Goal: Use online tool/utility: Utilize a website feature to perform a specific function

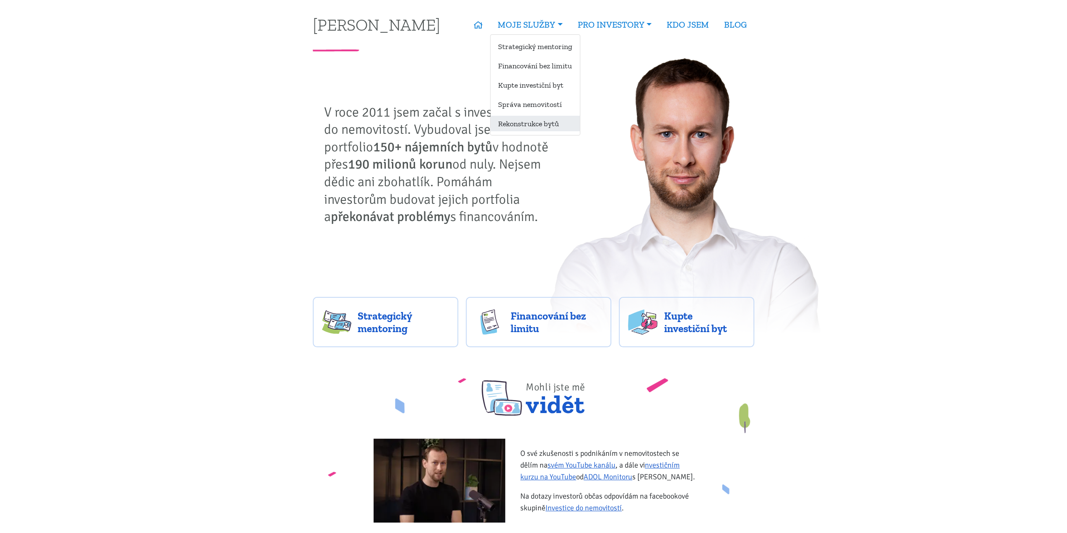
click at [522, 120] on link "Rekonstrukce bytů" at bounding box center [534, 124] width 89 height 16
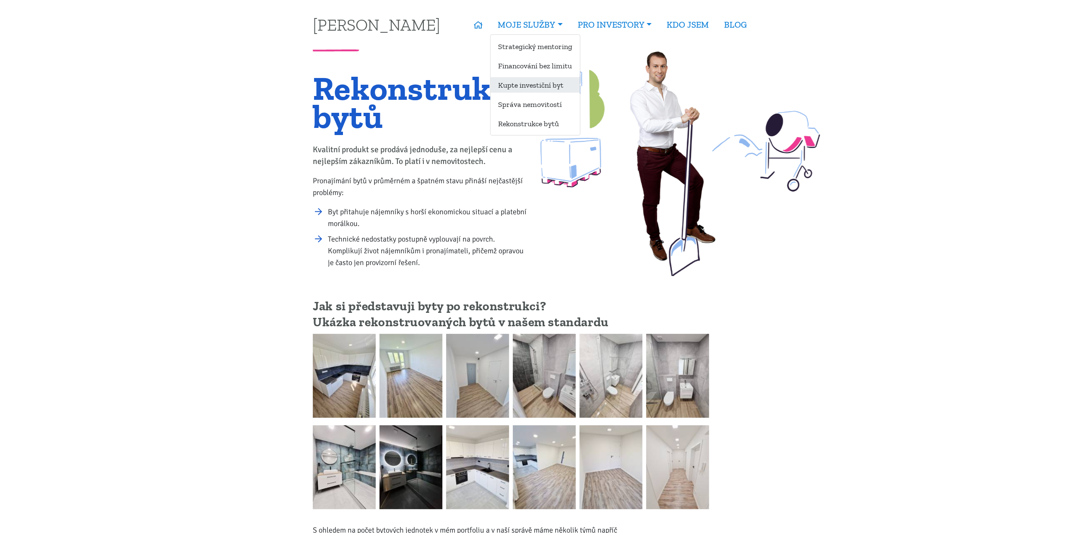
click at [528, 85] on link "Kupte investiční byt" at bounding box center [534, 85] width 89 height 16
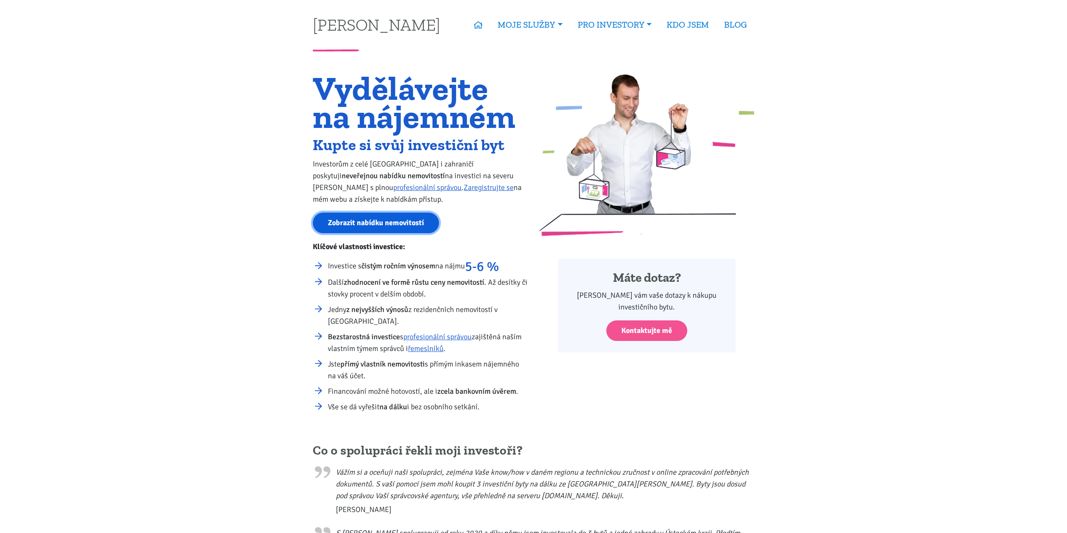
click at [397, 222] on link "Zobrazit nabídku nemovitostí" at bounding box center [376, 222] width 126 height 21
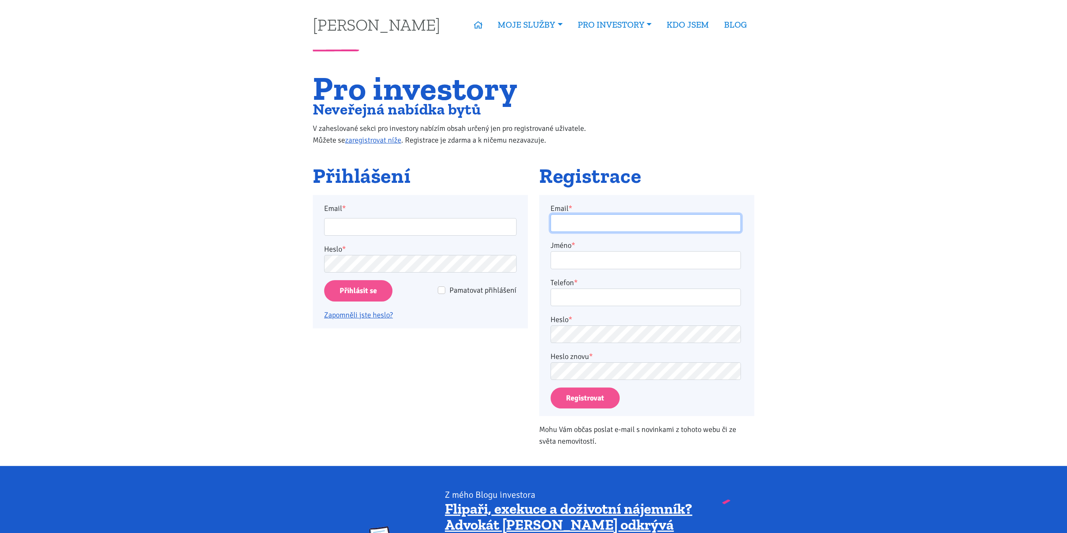
type input "skalicky18@gmail.com"
click at [361, 290] on input "Přihlásit se" at bounding box center [358, 290] width 68 height 21
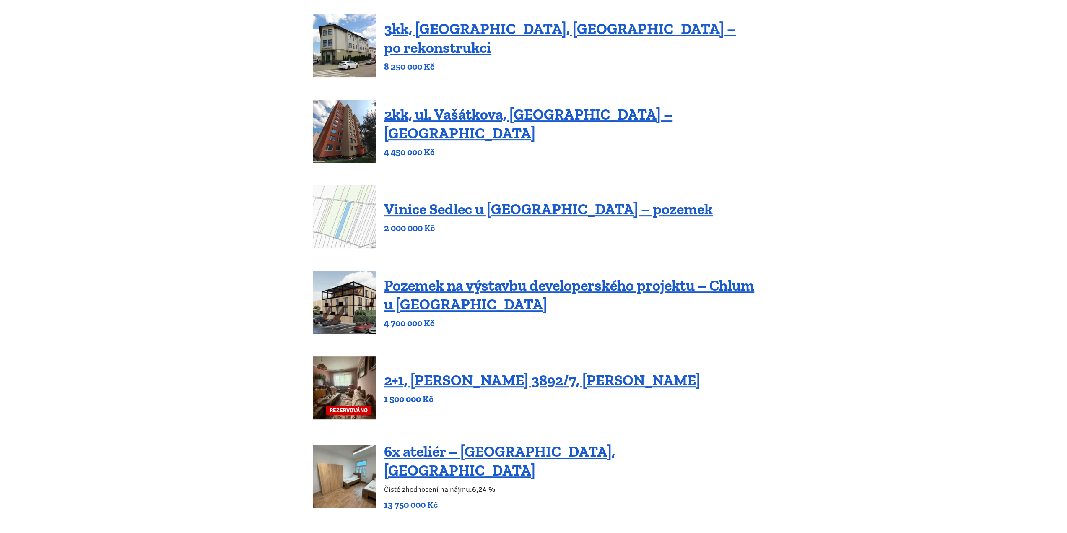
scroll to position [210, 0]
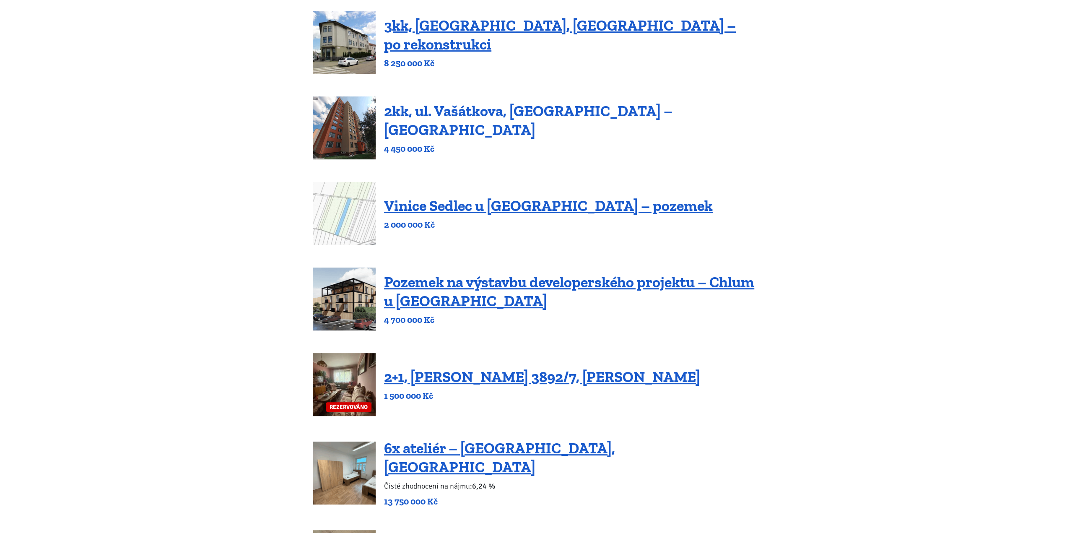
click at [502, 124] on link "2kk, ul. Vašátkova, [GEOGRAPHIC_DATA] – [GEOGRAPHIC_DATA]" at bounding box center [528, 120] width 288 height 37
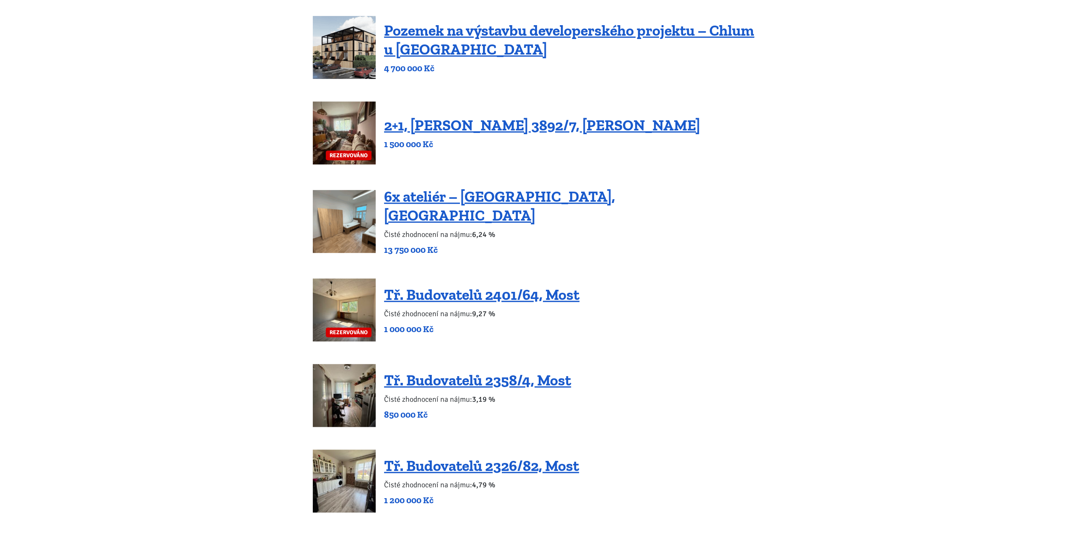
scroll to position [629, 0]
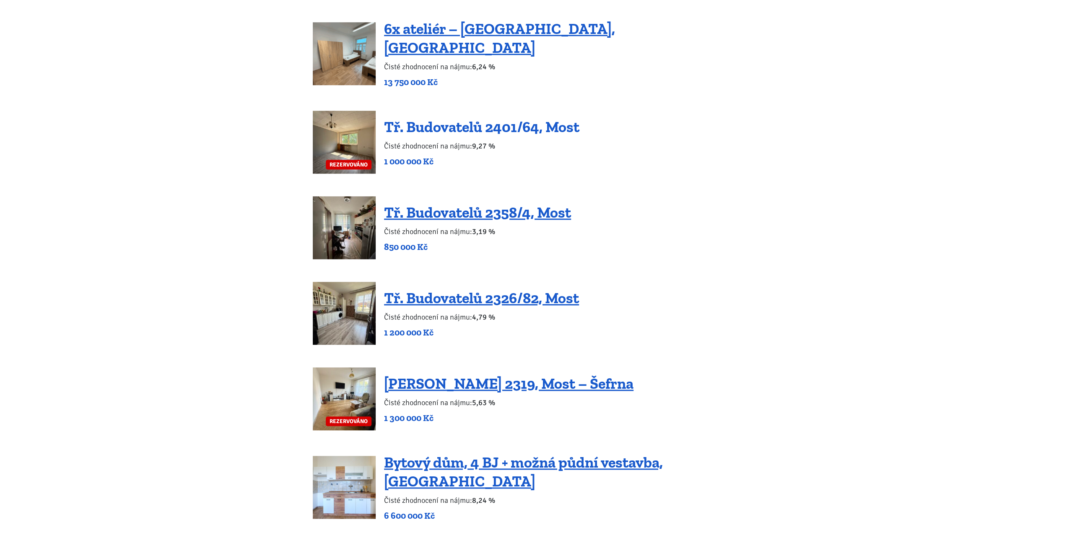
click at [549, 121] on link "Tř. Budovatelů 2401/64, Most" at bounding box center [481, 127] width 195 height 18
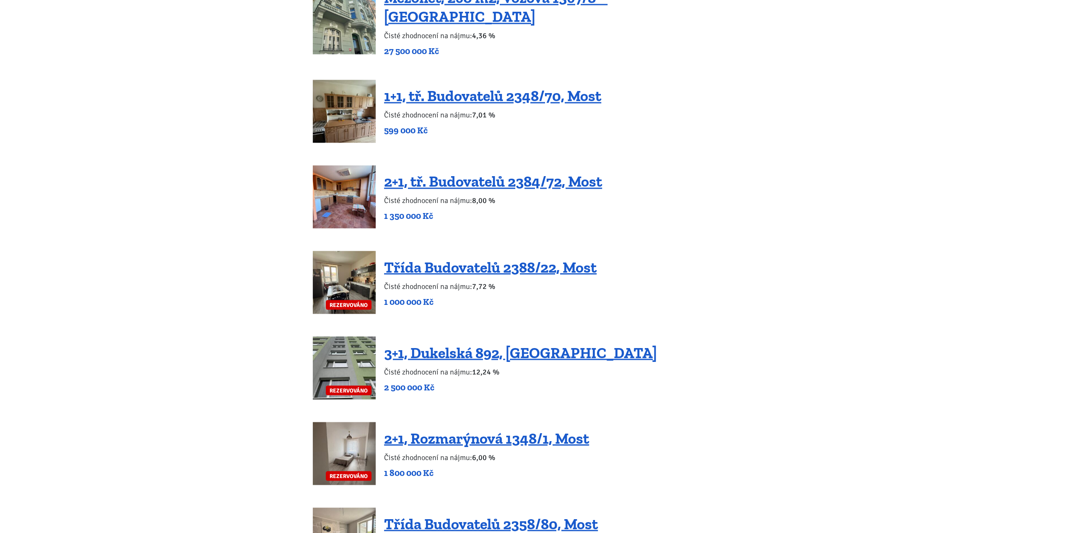
scroll to position [0, 0]
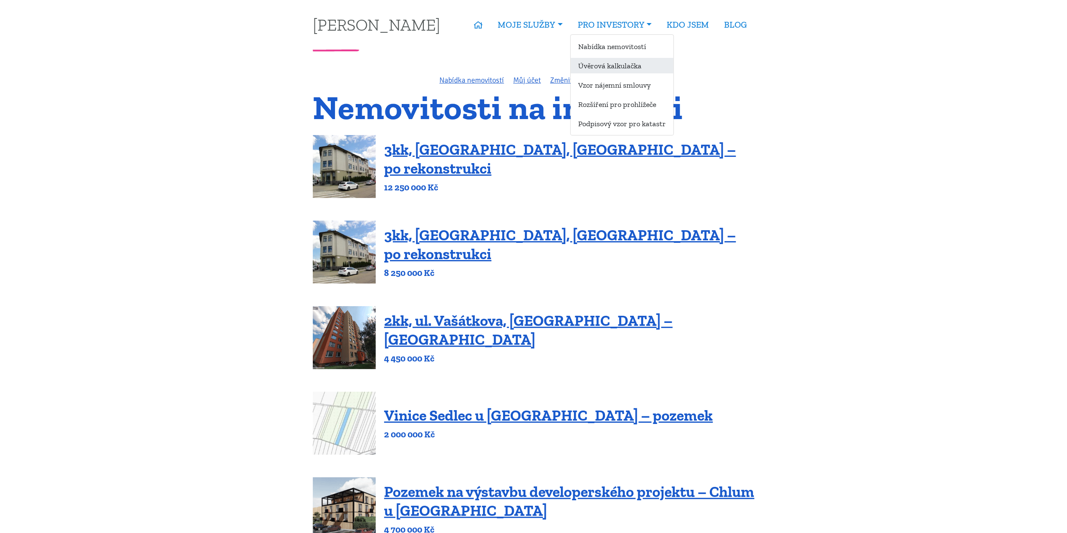
click at [613, 62] on link "Úvěrová kalkulačka" at bounding box center [621, 66] width 103 height 16
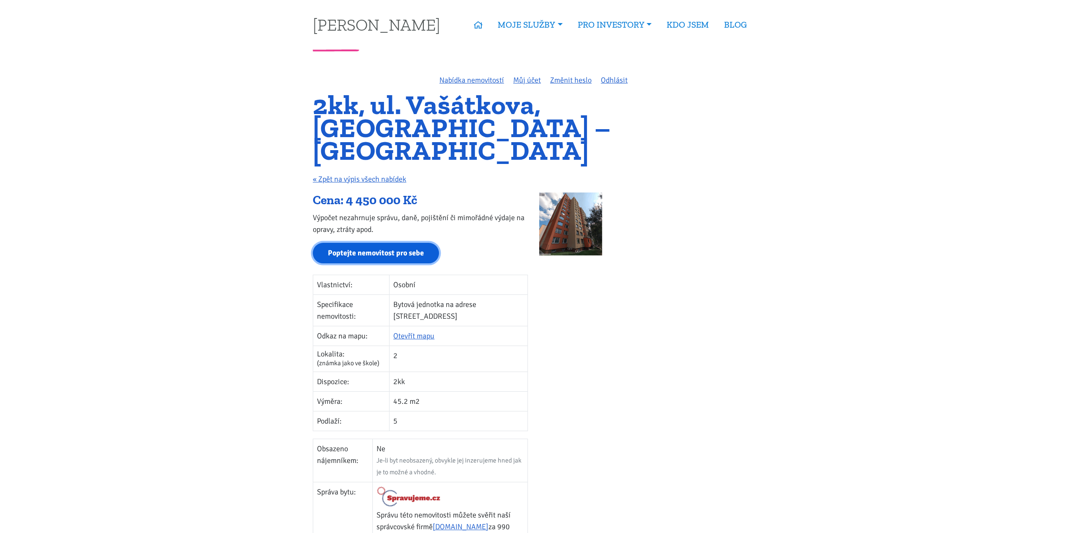
click at [429, 243] on link "Poptejte nemovitost pro sebe" at bounding box center [376, 253] width 126 height 21
click at [574, 212] on img at bounding box center [570, 223] width 63 height 63
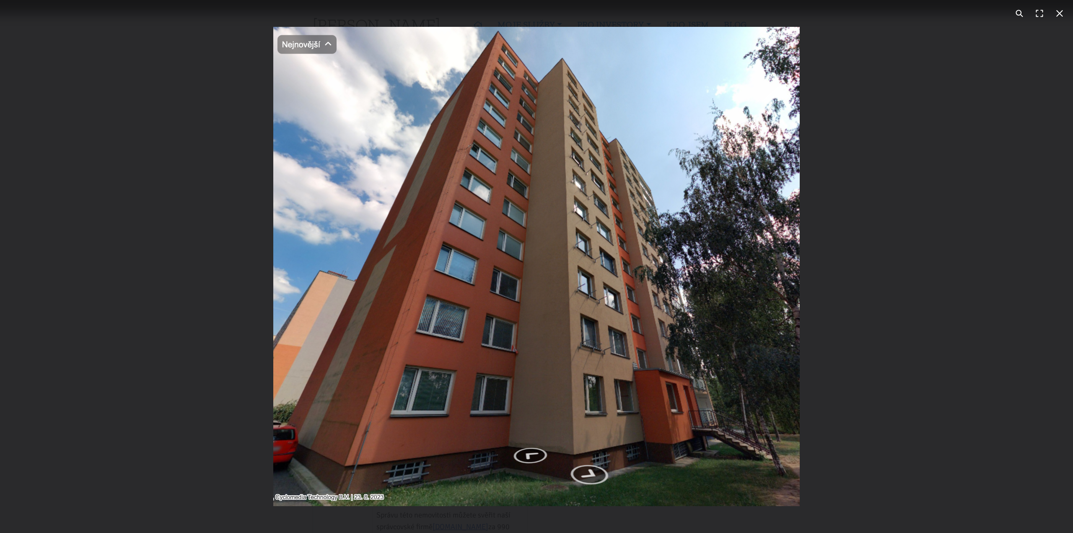
click at [1063, 14] on button "You can close this modal content with the ESC key" at bounding box center [1059, 13] width 20 height 20
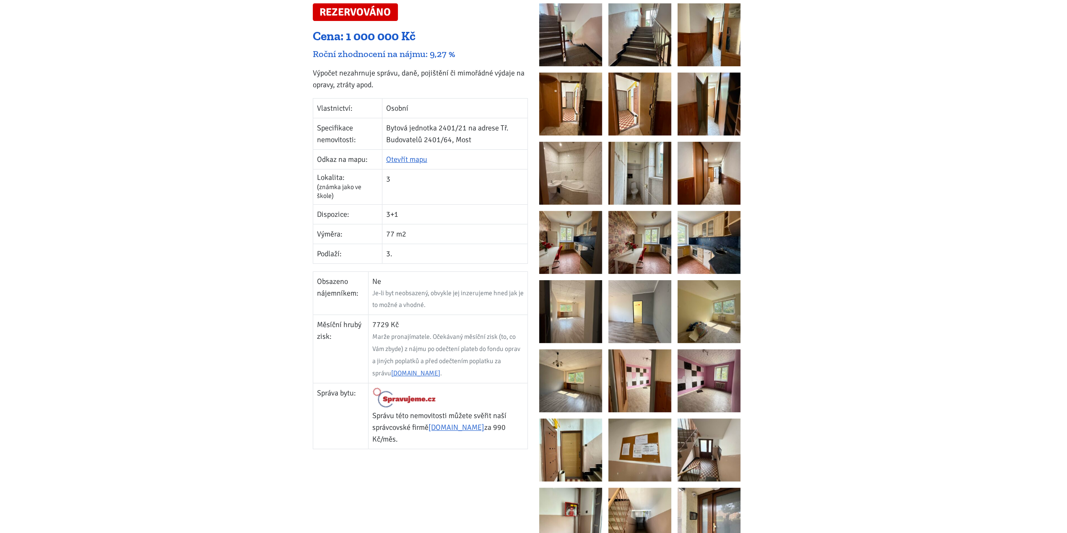
scroll to position [210, 0]
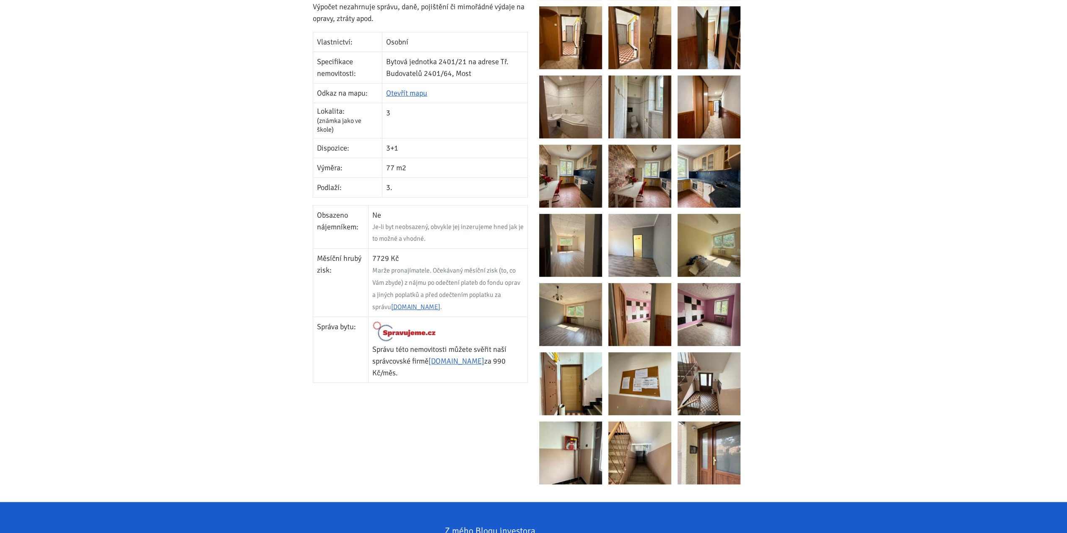
click at [636, 371] on img at bounding box center [639, 383] width 63 height 63
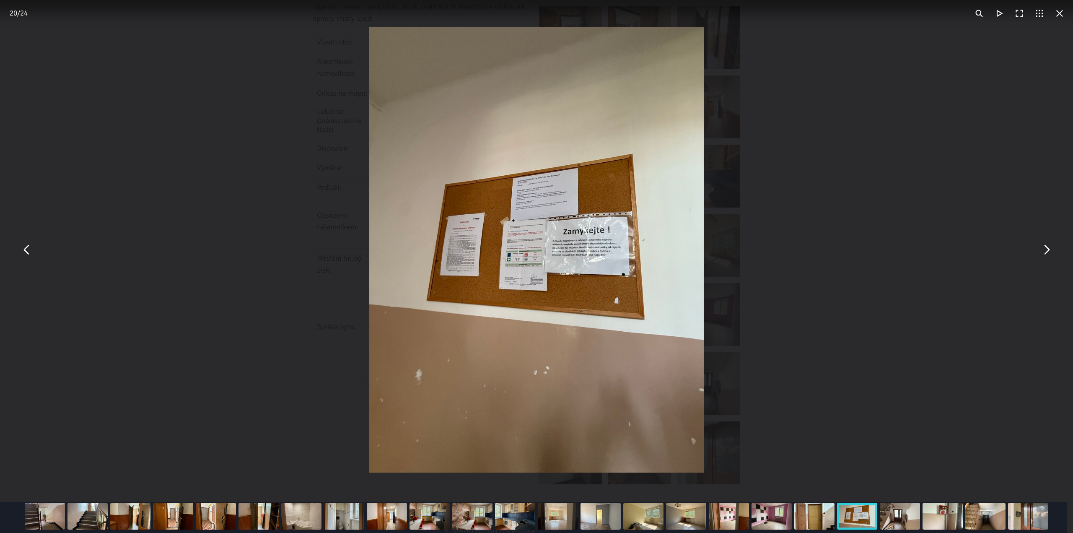
click at [865, 132] on div "You can close this modal content with the ESC key" at bounding box center [536, 249] width 1073 height 499
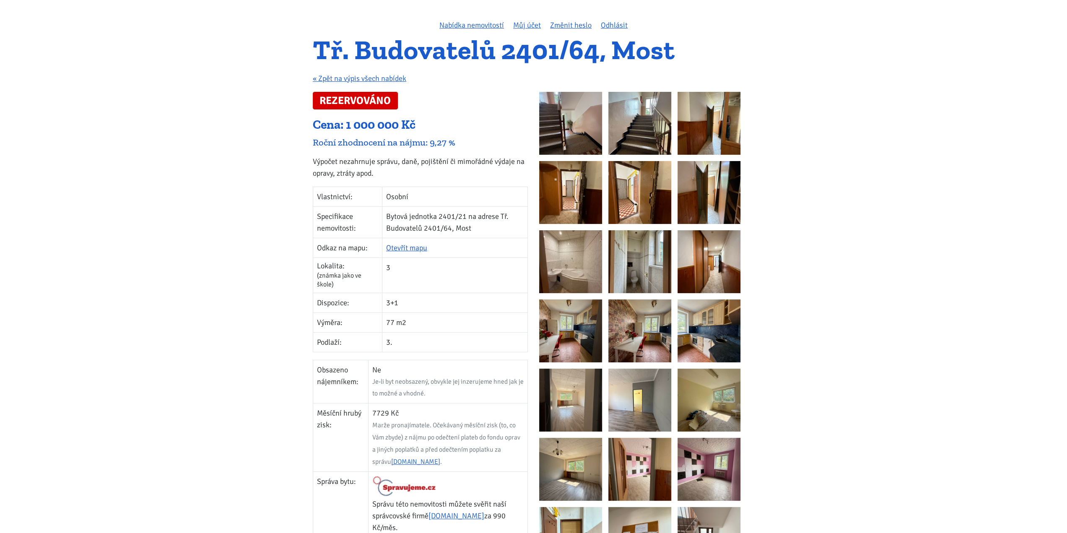
scroll to position [42, 0]
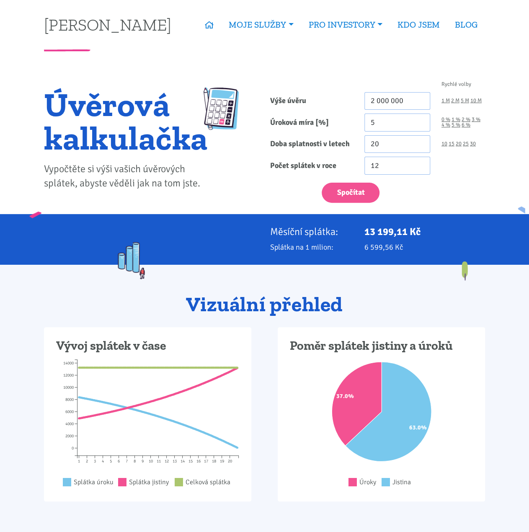
click at [478, 194] on div "Spočítat" at bounding box center [378, 191] width 226 height 25
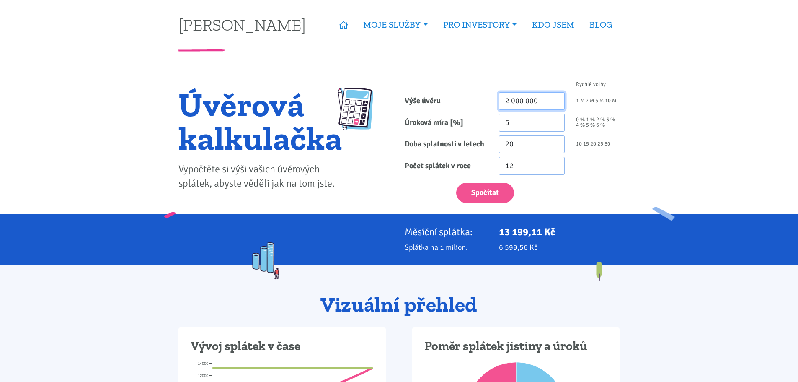
drag, startPoint x: 547, startPoint y: 103, endPoint x: 440, endPoint y: 100, distance: 106.5
click at [440, 100] on div "Výše úvěru 2 000 000 1 M 2 M 5 M 10 M" at bounding box center [512, 101] width 226 height 18
type input "2 720 000"
click at [469, 122] on div "Úroková míra [%] 5 0 % 1 % 2 % 3 % 4 % 5 % 6 %" at bounding box center [512, 123] width 226 height 18
type input "4.59"
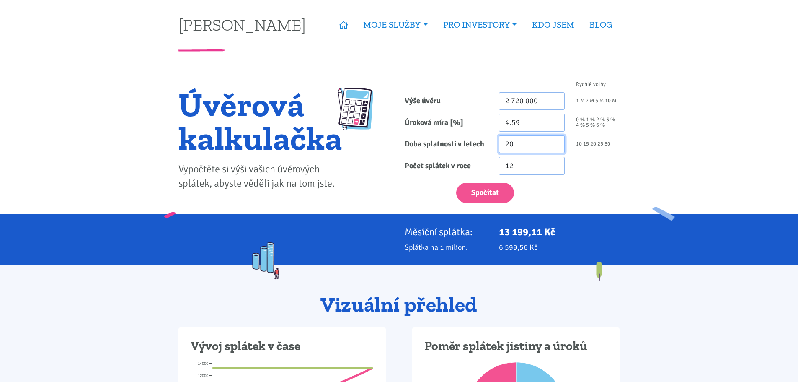
drag, startPoint x: 527, startPoint y: 143, endPoint x: 431, endPoint y: 142, distance: 95.6
click at [432, 142] on div "Doba splatnosti v letech 20 10 15 20 25 30" at bounding box center [512, 144] width 226 height 18
type input "30"
click at [490, 190] on button "Spočítat" at bounding box center [485, 193] width 58 height 21
type input "2720000"
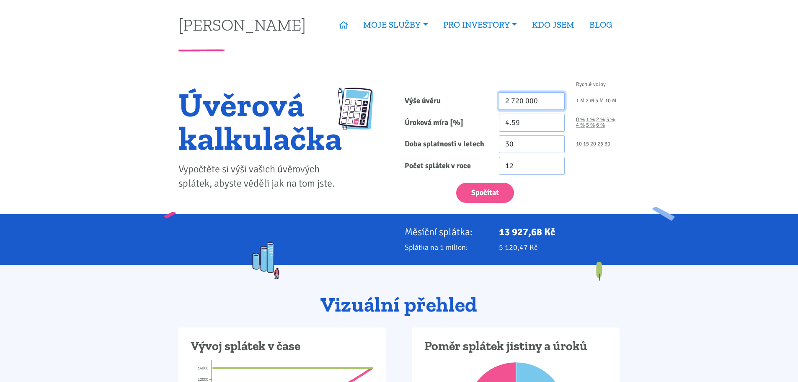
drag, startPoint x: 544, startPoint y: 99, endPoint x: 464, endPoint y: 98, distance: 80.5
click at [465, 98] on div "Výše úvěru 2 720 000 1 M 2 M 5 M 10 M" at bounding box center [512, 101] width 226 height 18
type input "3 060 000"
click at [516, 122] on input "4.59" at bounding box center [532, 123] width 66 height 18
type input "4.79"
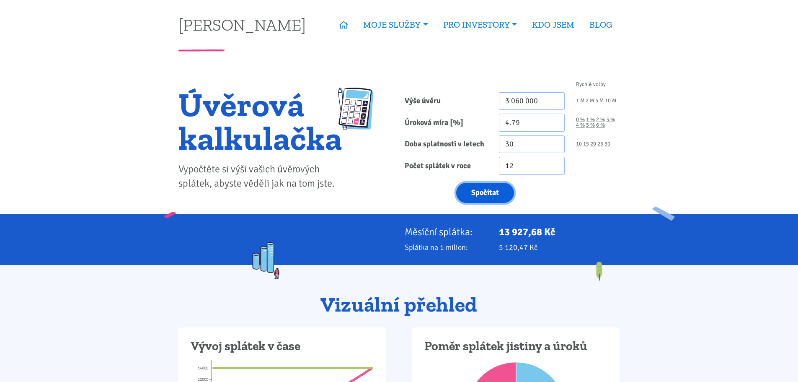
click at [482, 188] on button "Spočítat" at bounding box center [485, 193] width 58 height 21
type input "3060000"
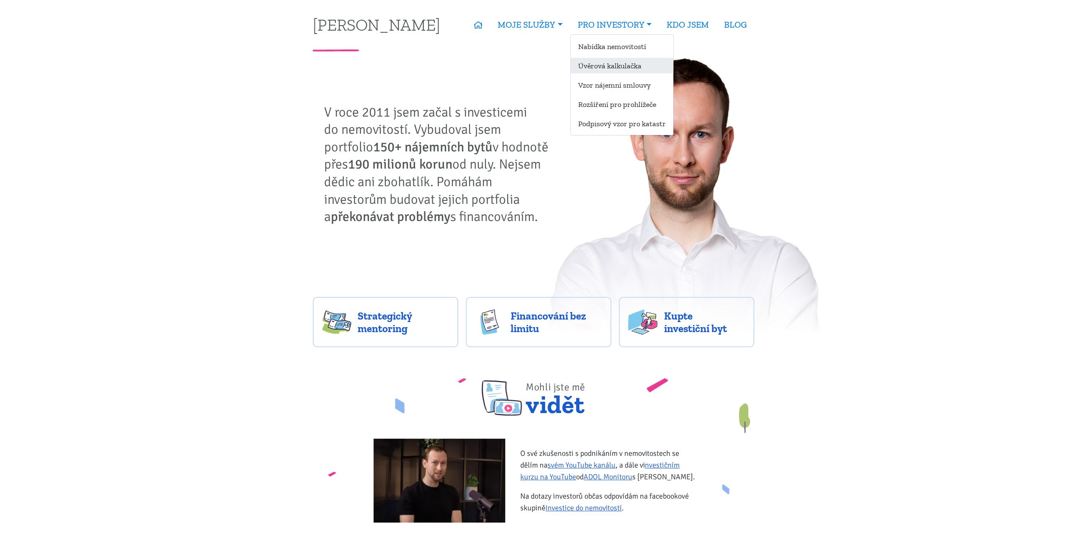
click at [620, 65] on link "Úvěrová kalkulačka" at bounding box center [621, 66] width 103 height 16
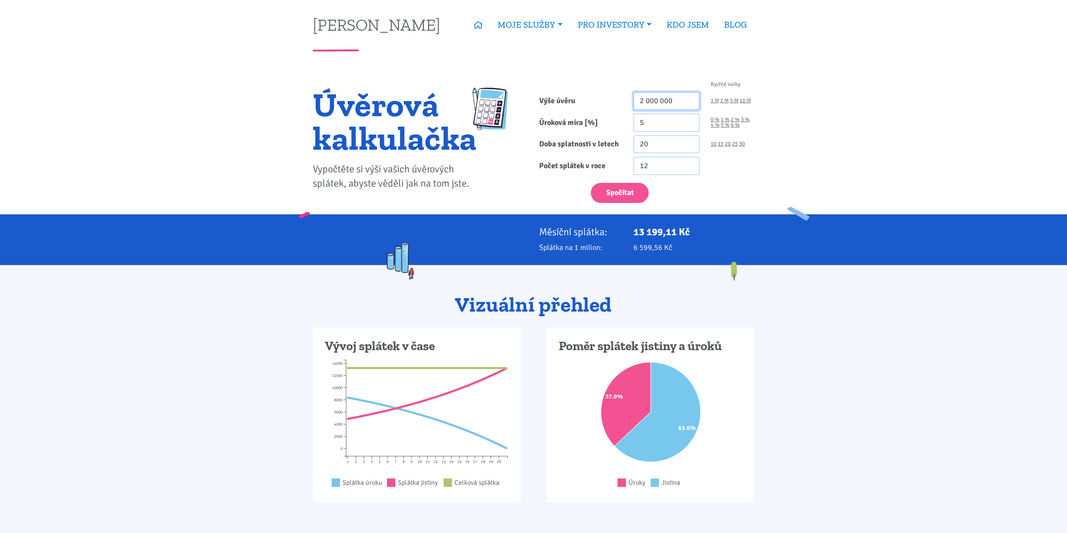
drag, startPoint x: 680, startPoint y: 98, endPoint x: 622, endPoint y: 100, distance: 57.9
click at [622, 100] on div "Výše úvěru 2 000 000 1 M 2 M 5 M 10 M" at bounding box center [647, 101] width 226 height 18
type input "2 700 000"
drag, startPoint x: 656, startPoint y: 124, endPoint x: 623, endPoint y: 124, distance: 33.5
click at [623, 124] on div "Úroková míra [%] 5 0 % 1 % 2 % 3 % 4 % 5 % 6 %" at bounding box center [647, 123] width 226 height 18
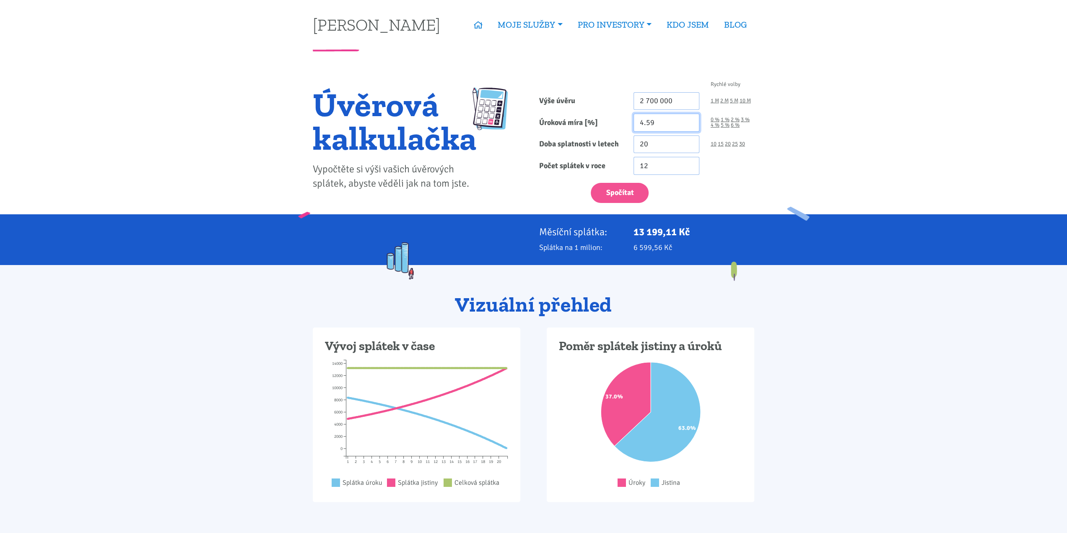
type input "4.59"
drag, startPoint x: 654, startPoint y: 145, endPoint x: 607, endPoint y: 142, distance: 47.0
click at [609, 142] on div "Doba splatnosti v letech 20 10 15 20 25 30" at bounding box center [647, 144] width 226 height 18
type input "30"
click at [613, 191] on button "Spočítat" at bounding box center [620, 193] width 58 height 21
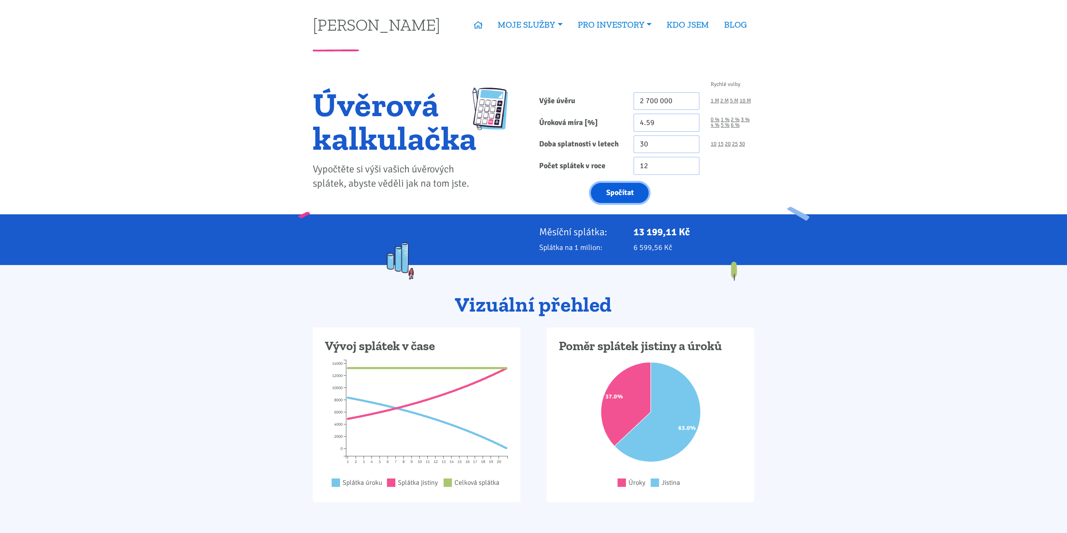
type input "2700000"
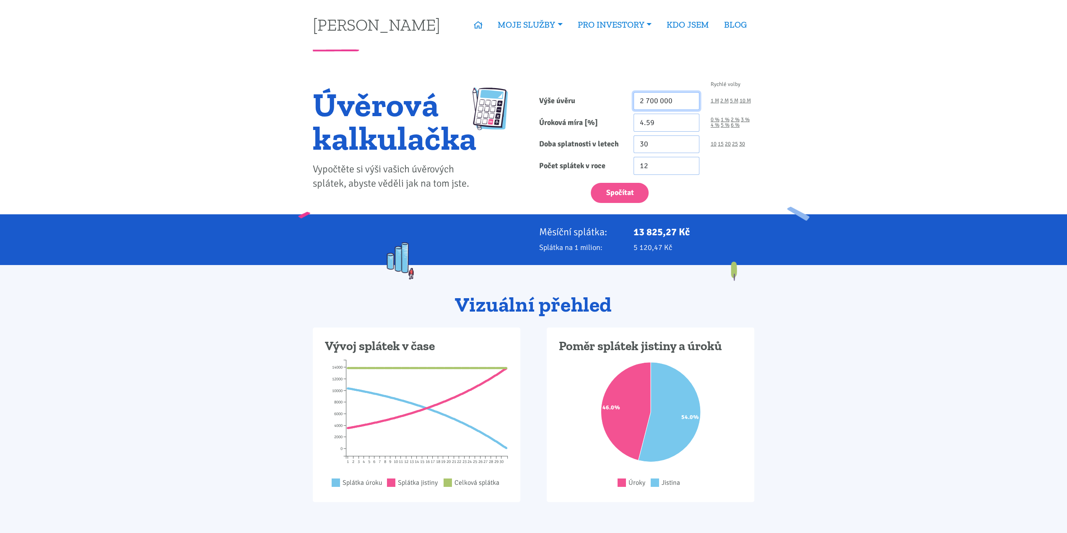
drag, startPoint x: 650, startPoint y: 101, endPoint x: 702, endPoint y: 101, distance: 51.6
click at [702, 101] on div "2 700 000" at bounding box center [666, 101] width 77 height 18
click at [591, 183] on button "Spočítat" at bounding box center [620, 193] width 58 height 21
type input "2720000"
drag, startPoint x: 649, startPoint y: 121, endPoint x: 667, endPoint y: 126, distance: 18.7
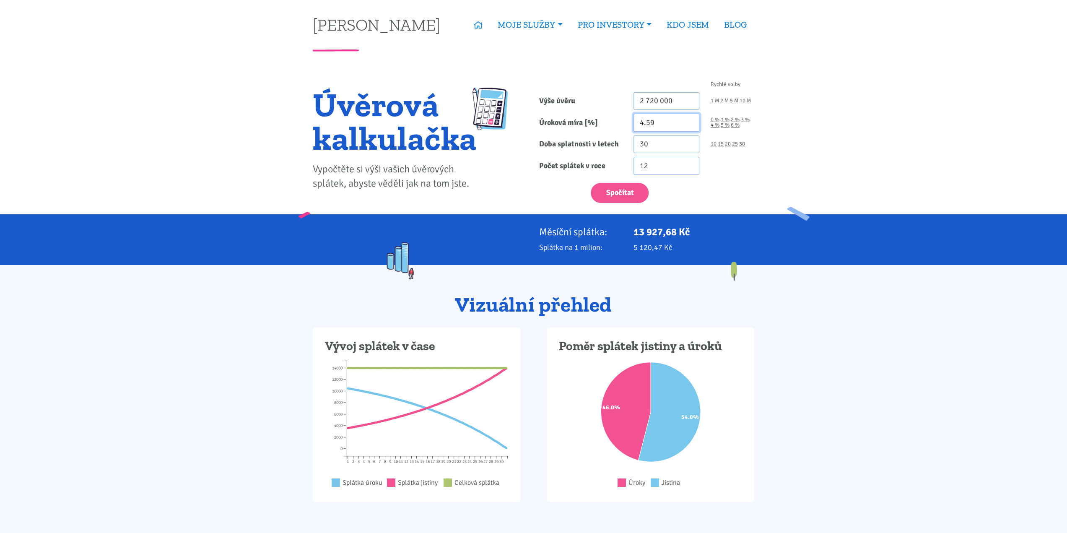
click at [649, 121] on input "4.59" at bounding box center [666, 123] width 66 height 18
type input "4.69"
click at [625, 190] on button "Spočítat" at bounding box center [620, 193] width 58 height 21
type input "2720000"
click at [650, 120] on input "4.69" at bounding box center [666, 123] width 66 height 18
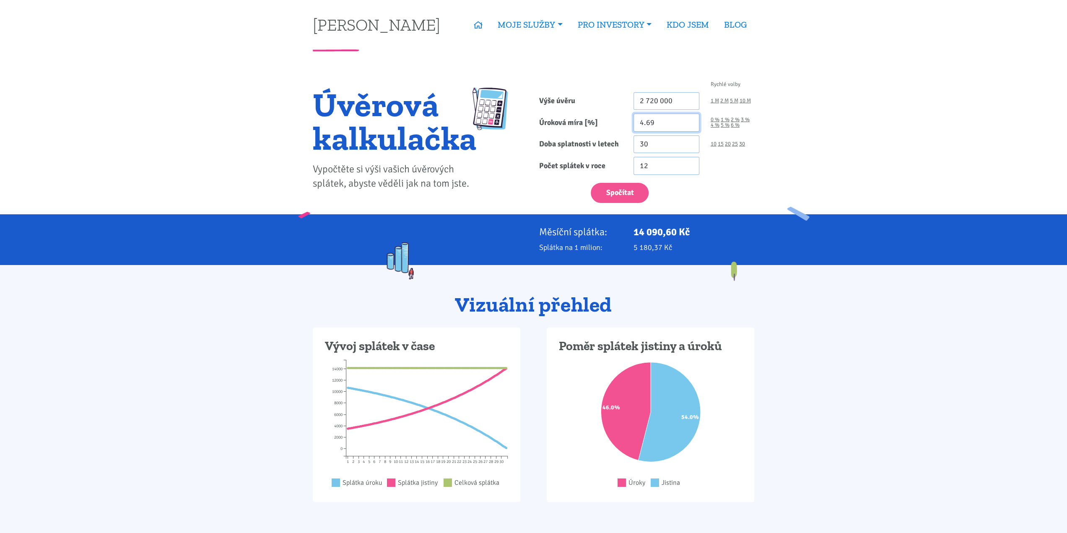
click at [650, 120] on input "4.69" at bounding box center [666, 123] width 66 height 18
type input "4.59"
click at [639, 194] on button "Spočítat" at bounding box center [620, 193] width 58 height 21
type input "2720000"
drag, startPoint x: 648, startPoint y: 100, endPoint x: 604, endPoint y: 100, distance: 43.6
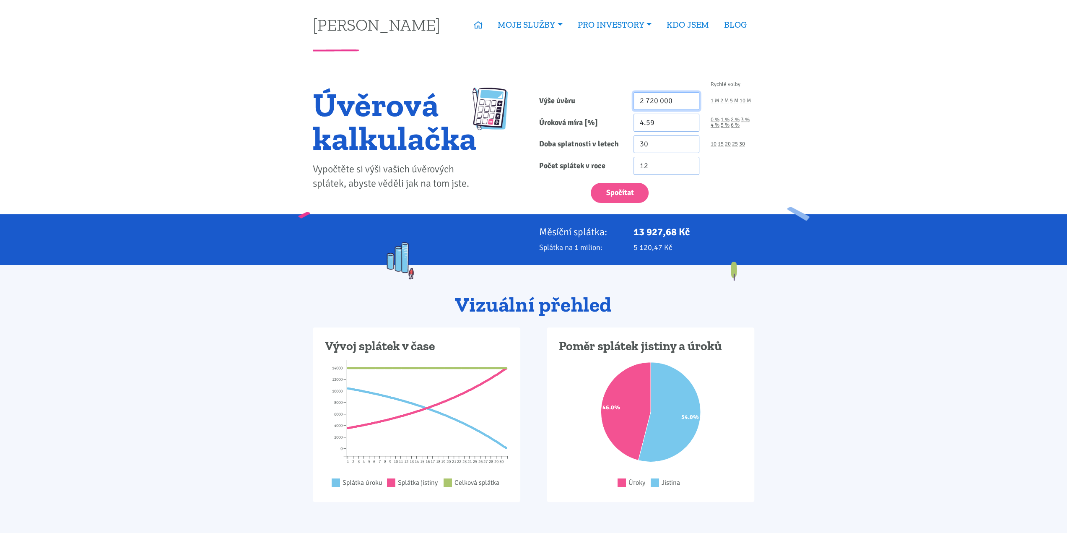
click at [604, 100] on div "Výše úvěru 2 720 000 1 M 2 M 5 M 10 M" at bounding box center [647, 101] width 226 height 18
click at [619, 192] on button "Spočítat" at bounding box center [620, 193] width 58 height 21
type input "3060000"
drag, startPoint x: 662, startPoint y: 119, endPoint x: 606, endPoint y: 120, distance: 55.7
click at [607, 120] on div "Úroková míra [%] 4.59 0 % 1 % 2 % 3 % 4 % 5 % 6 %" at bounding box center [647, 123] width 226 height 18
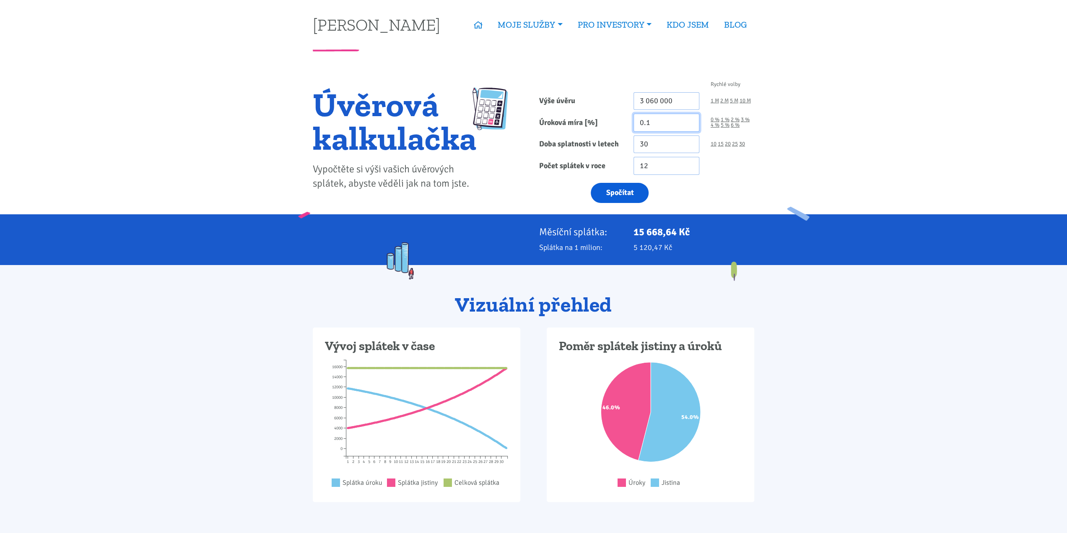
type input "0.1"
click at [619, 190] on button "Spočítat" at bounding box center [620, 193] width 58 height 21
type input "3060000"
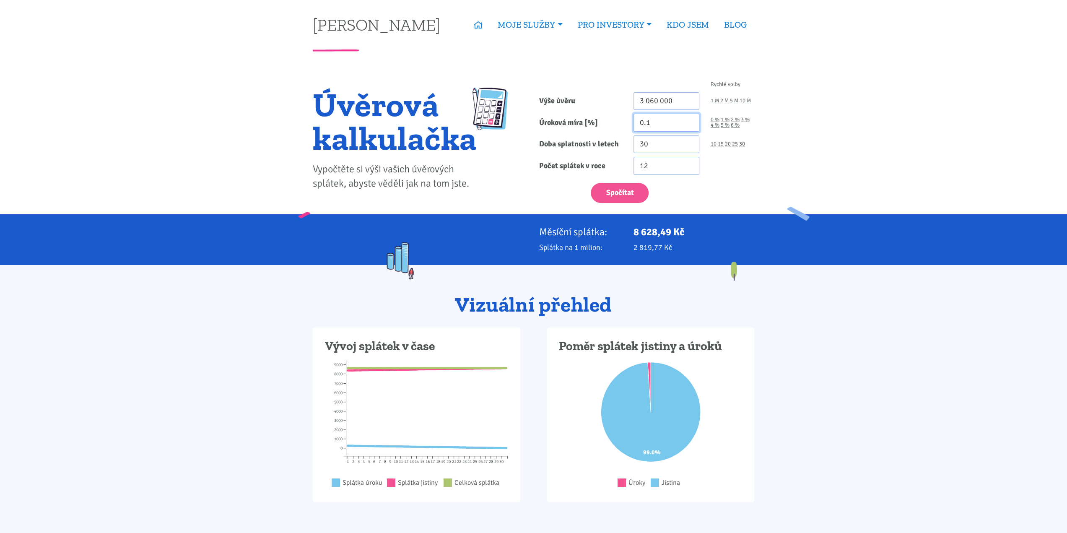
drag, startPoint x: 679, startPoint y: 125, endPoint x: 618, endPoint y: 127, distance: 60.8
click at [618, 127] on div "Úroková míra [%] 0.1 0 % 1 % 2 % 3 % 4 % 5 % 6 %" at bounding box center [647, 123] width 226 height 18
